Goal: Find specific page/section: Find specific page/section

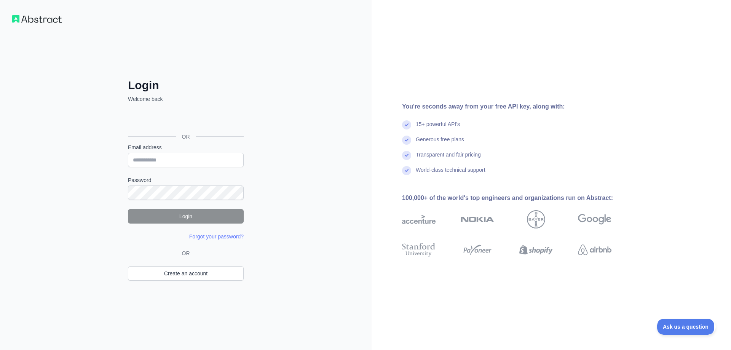
click at [209, 117] on div "כניסה באמצעות חשבון Google. פתיחה בכרטיסייה חדשה" at bounding box center [185, 119] width 114 height 17
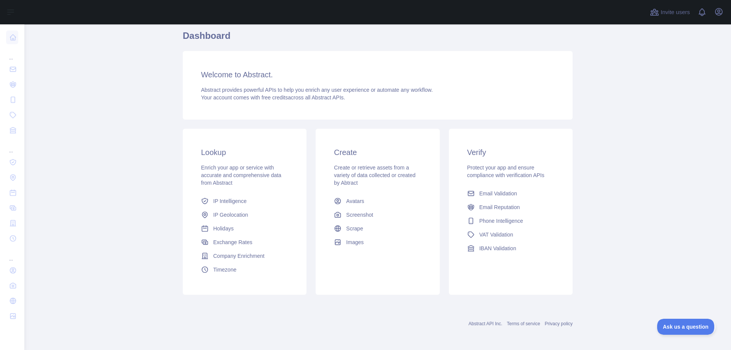
scroll to position [64, 0]
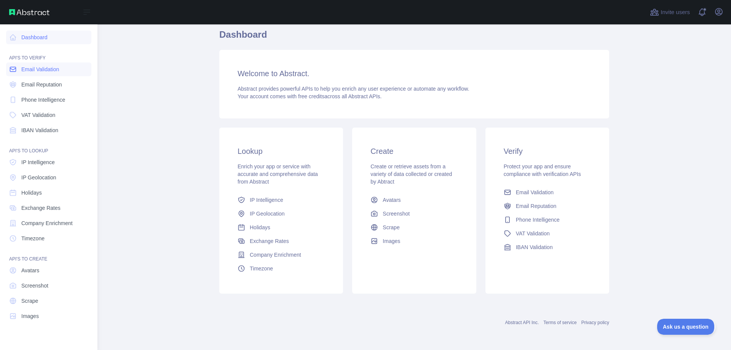
click at [54, 70] on span "Email Validation" at bounding box center [40, 69] width 38 height 8
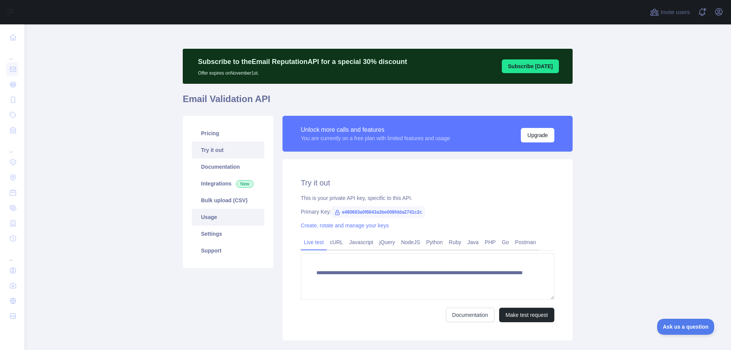
click at [229, 218] on link "Usage" at bounding box center [228, 217] width 72 height 17
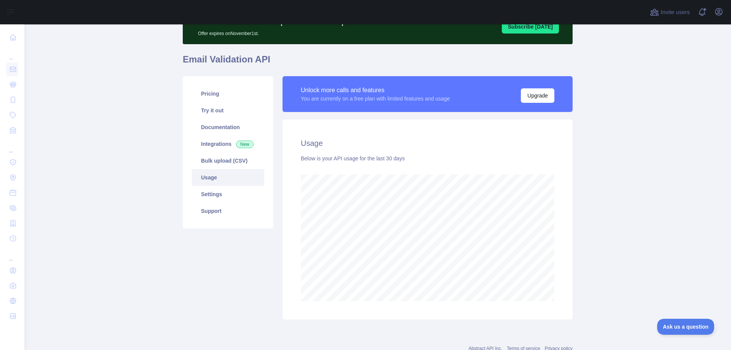
scroll to position [65, 0]
